Goal: Navigation & Orientation: Find specific page/section

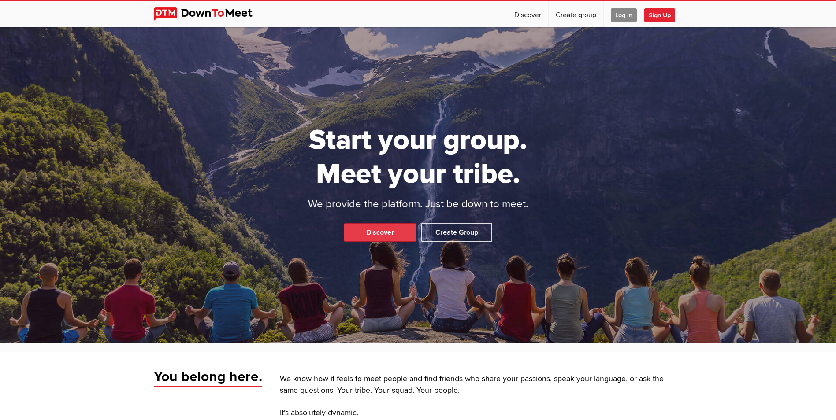
click at [364, 235] on link "Discover" at bounding box center [380, 232] width 73 height 19
select select "null"
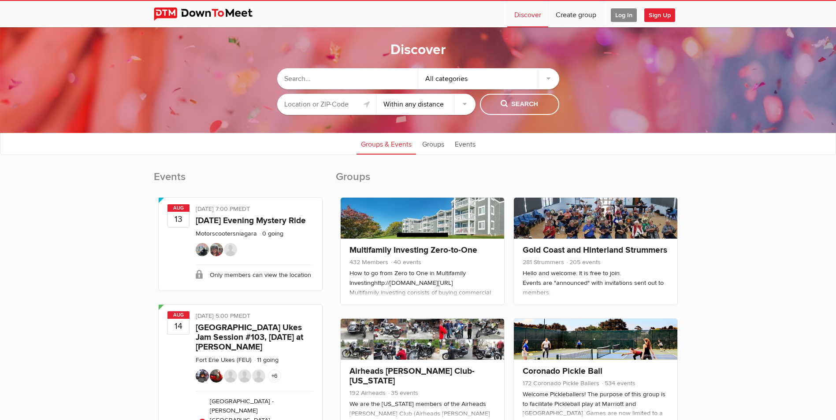
click at [304, 104] on input "text" at bounding box center [326, 104] width 99 height 21
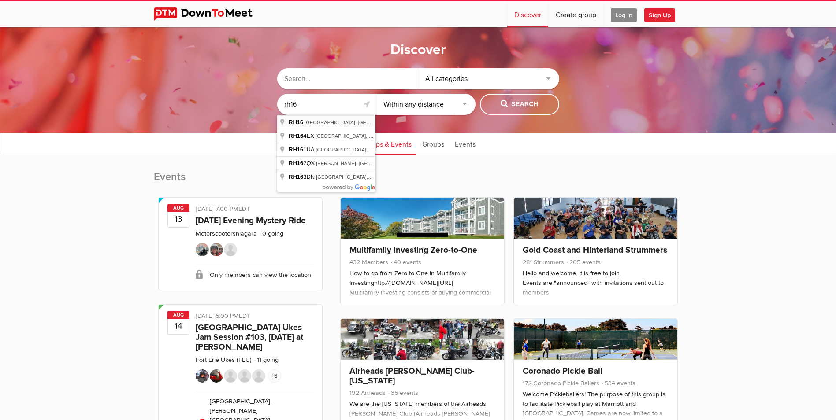
type input "Haywards Heath RH16, [GEOGRAPHIC_DATA]"
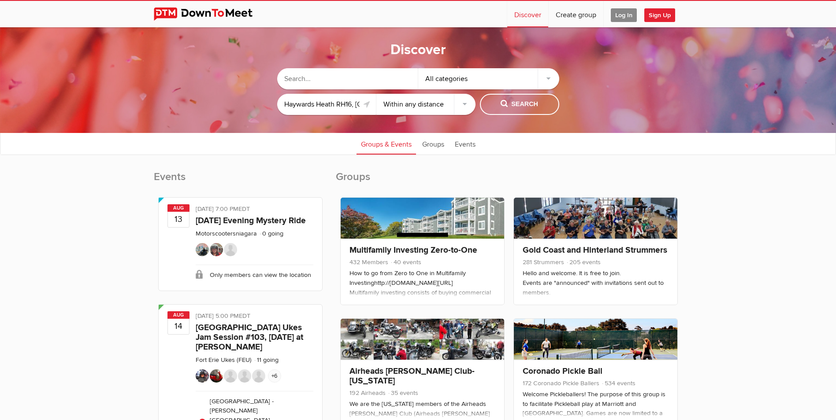
click at [429, 102] on select "Within 10 miles Within 25 miles Within 50 miles Within 100 miles Within any dis…" at bounding box center [425, 104] width 99 height 21
select select "10"
click at [376, 94] on select "Within 10 miles Within 25 miles Within 50 miles Within 100 miles Within any dis…" at bounding box center [425, 104] width 99 height 21
click at [508, 104] on span "Search" at bounding box center [518, 105] width 37 height 10
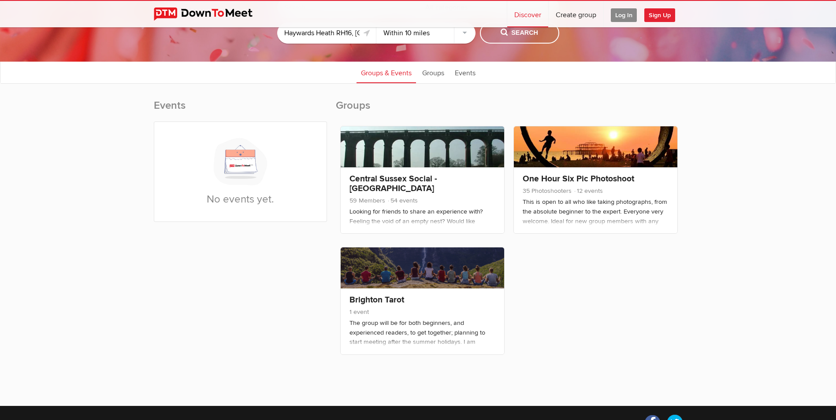
scroll to position [75, 0]
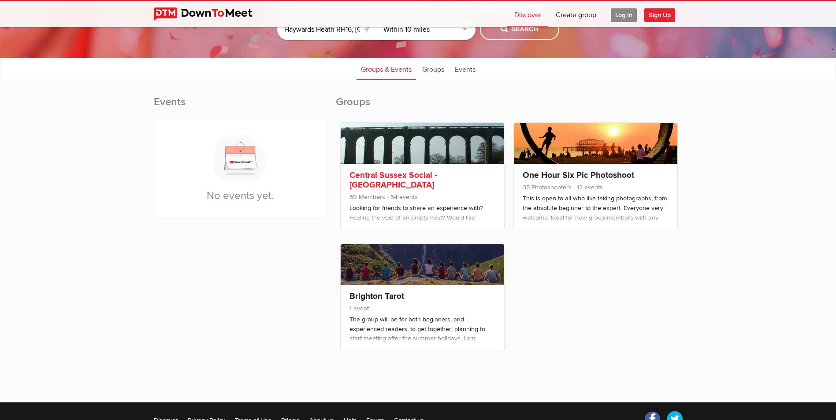
click at [434, 178] on link "Central Sussex Social - [GEOGRAPHIC_DATA]" at bounding box center [393, 180] width 88 height 20
